Goal: Task Accomplishment & Management: Complete application form

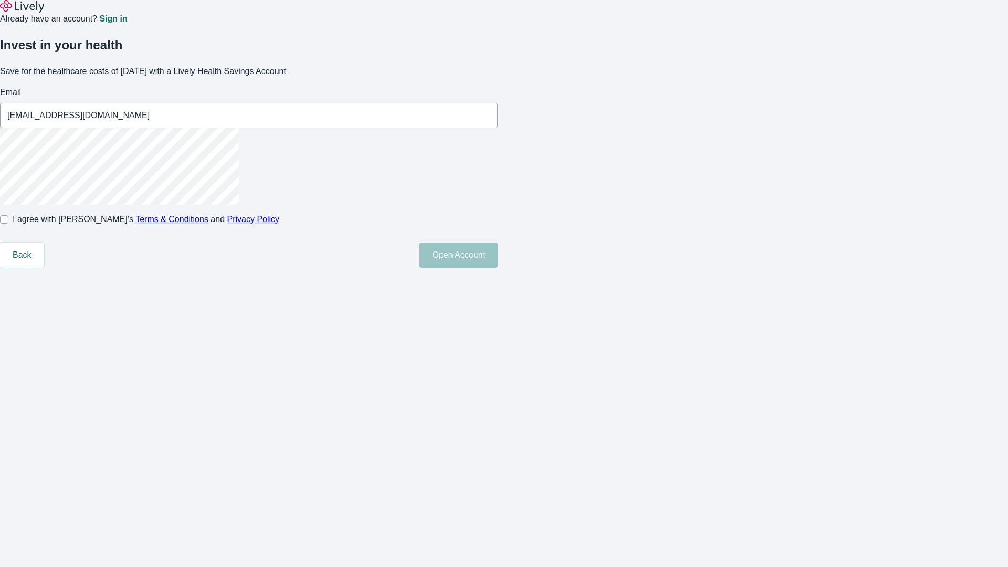
click at [8, 224] on input "I agree with Lively’s Terms & Conditions and Privacy Policy" at bounding box center [4, 219] width 8 height 8
checkbox input "true"
click at [498, 268] on button "Open Account" at bounding box center [458, 254] width 78 height 25
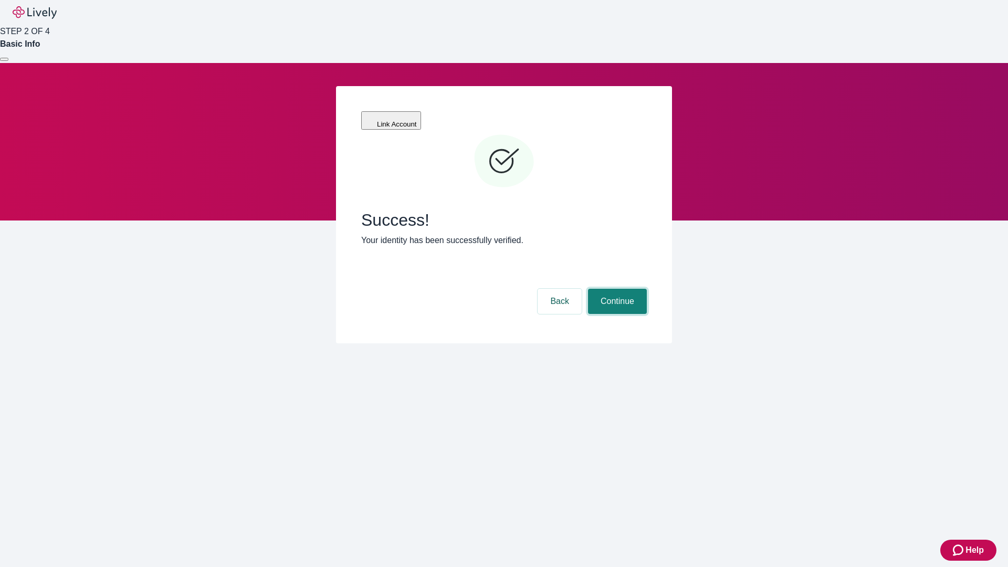
click at [616, 289] on button "Continue" at bounding box center [617, 301] width 59 height 25
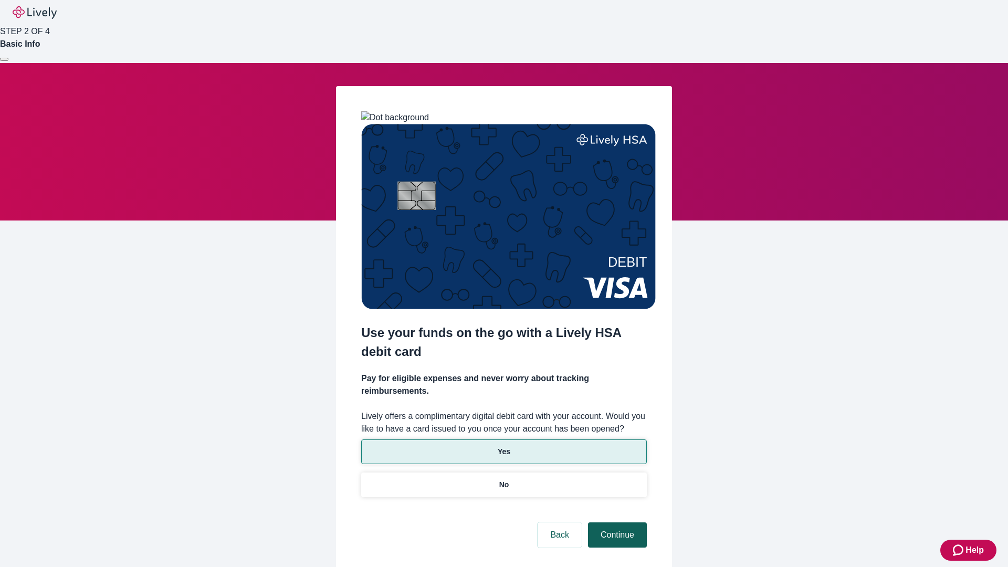
click at [503, 479] on p "No" at bounding box center [504, 484] width 10 height 11
click at [616, 522] on button "Continue" at bounding box center [617, 534] width 59 height 25
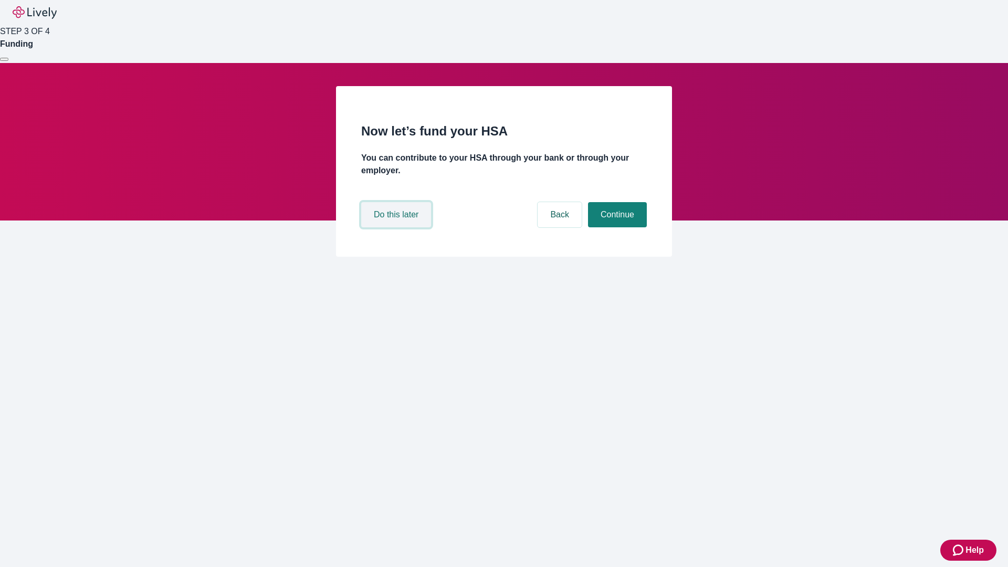
click at [397, 227] on button "Do this later" at bounding box center [396, 214] width 70 height 25
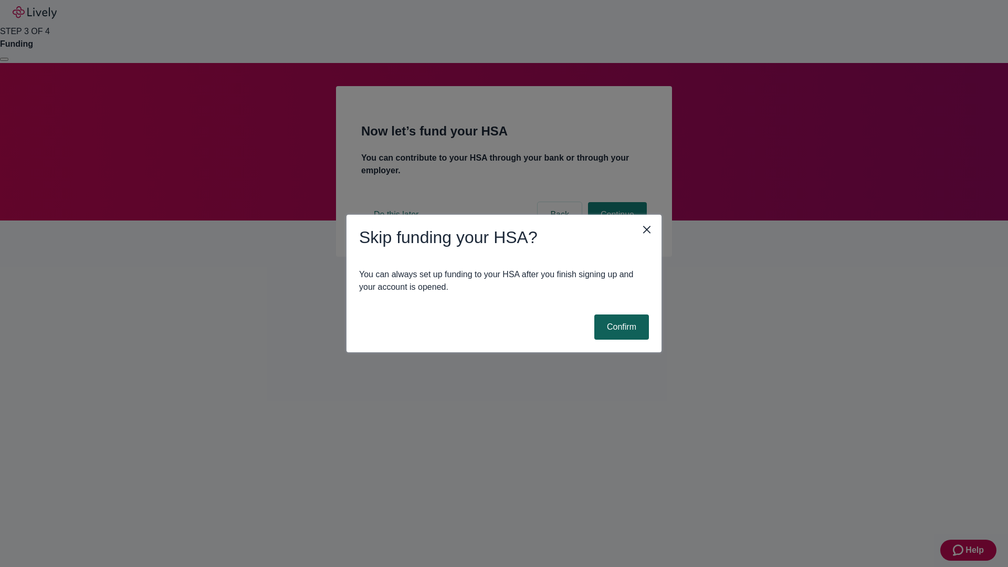
click at [620, 327] on button "Confirm" at bounding box center [621, 326] width 55 height 25
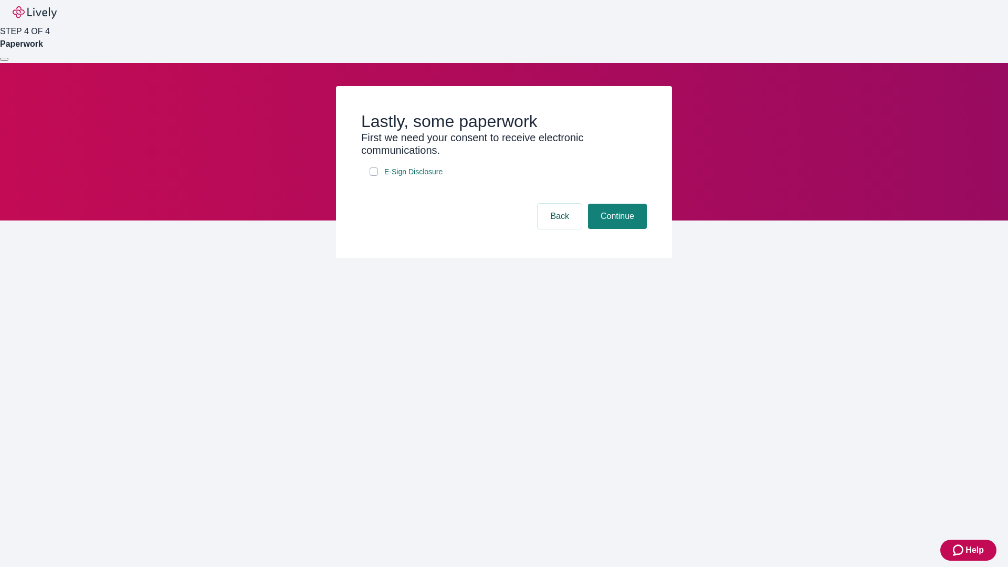
click at [374, 176] on input "E-Sign Disclosure" at bounding box center [373, 171] width 8 height 8
checkbox input "true"
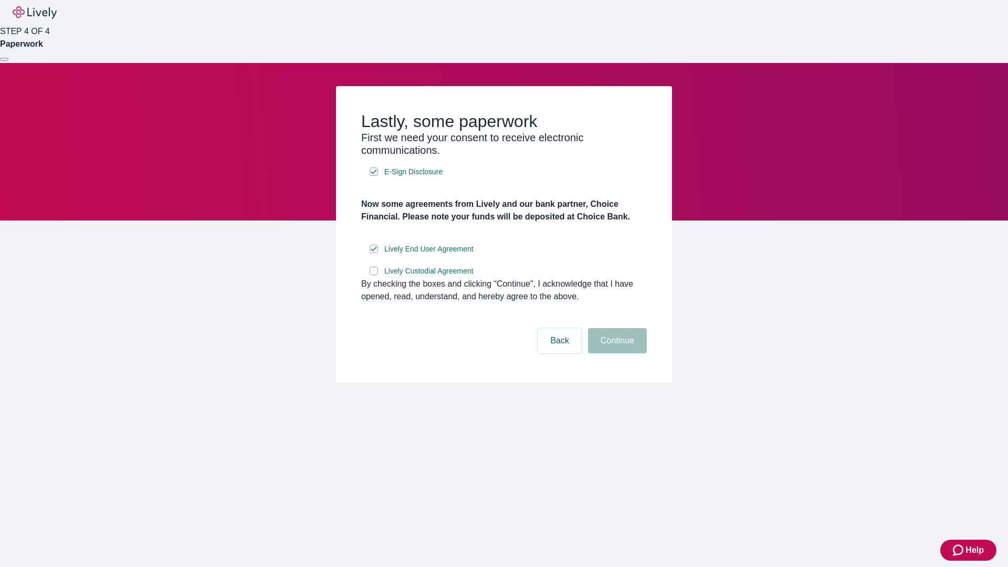
click at [374, 275] on input "Lively Custodial Agreement" at bounding box center [373, 271] width 8 height 8
checkbox input "true"
click at [616, 353] on button "Continue" at bounding box center [617, 340] width 59 height 25
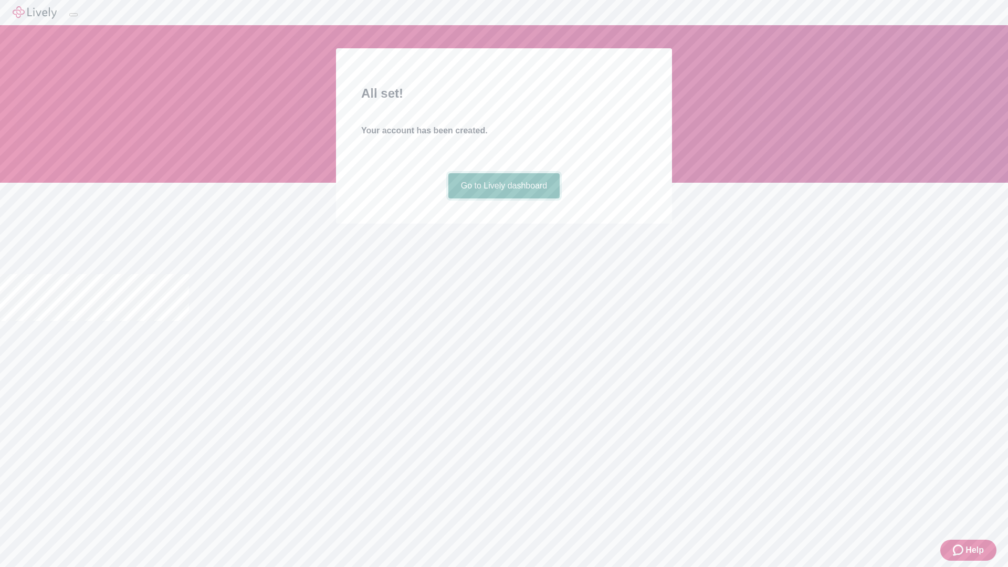
click at [503, 198] on link "Go to Lively dashboard" at bounding box center [504, 185] width 112 height 25
